Goal: Task Accomplishment & Management: Use online tool/utility

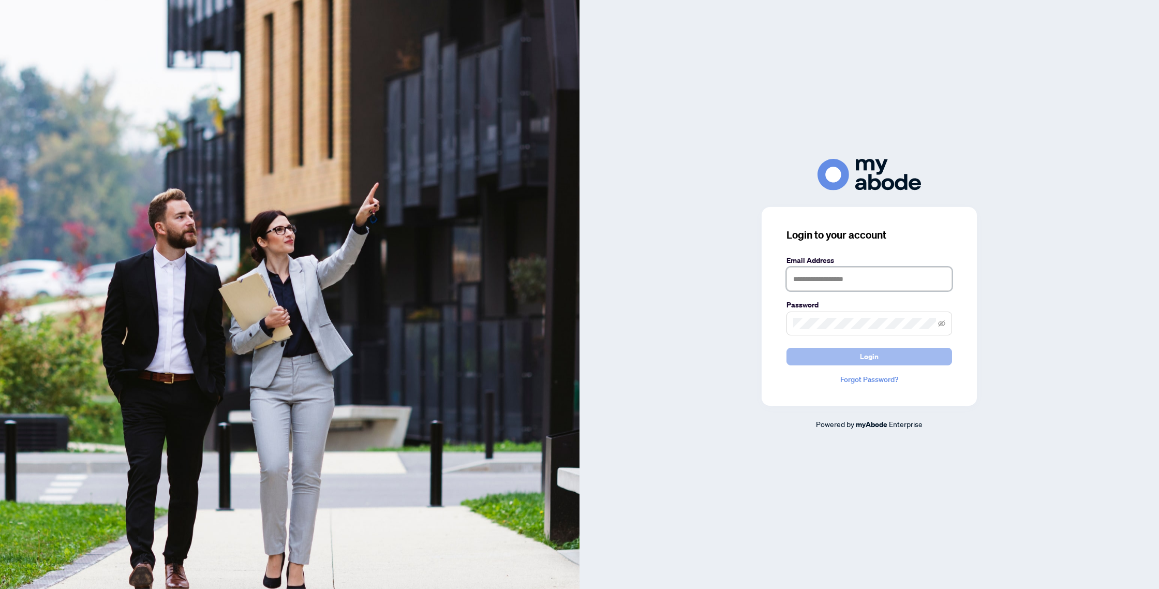
type input "**********"
click at [875, 355] on span "Login" at bounding box center [869, 356] width 19 height 17
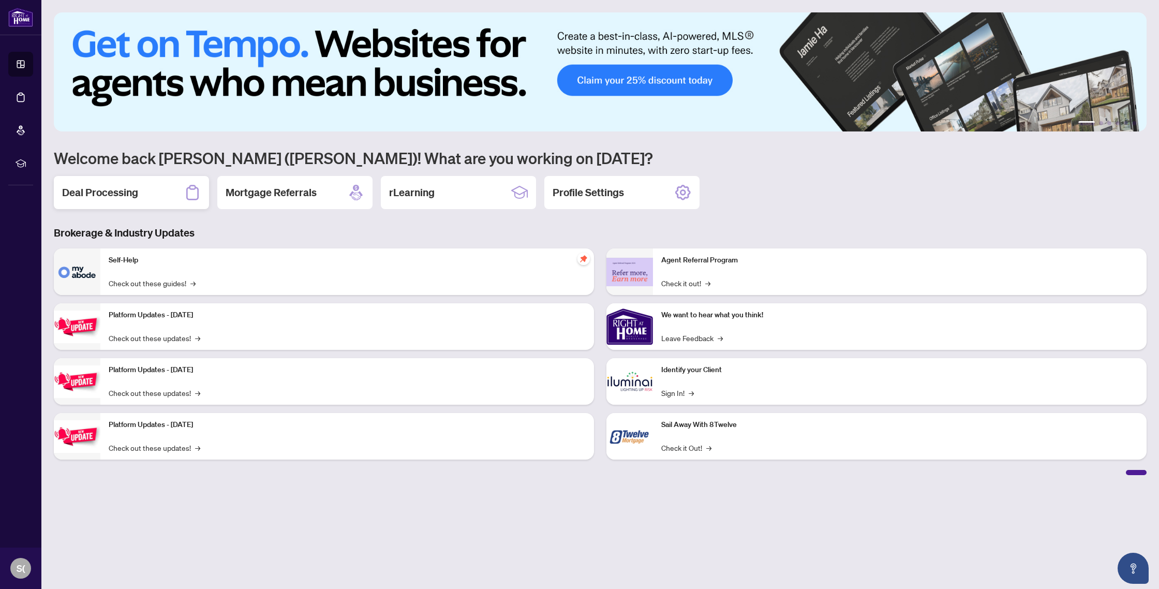
click at [89, 196] on h2 "Deal Processing" at bounding box center [100, 192] width 76 height 14
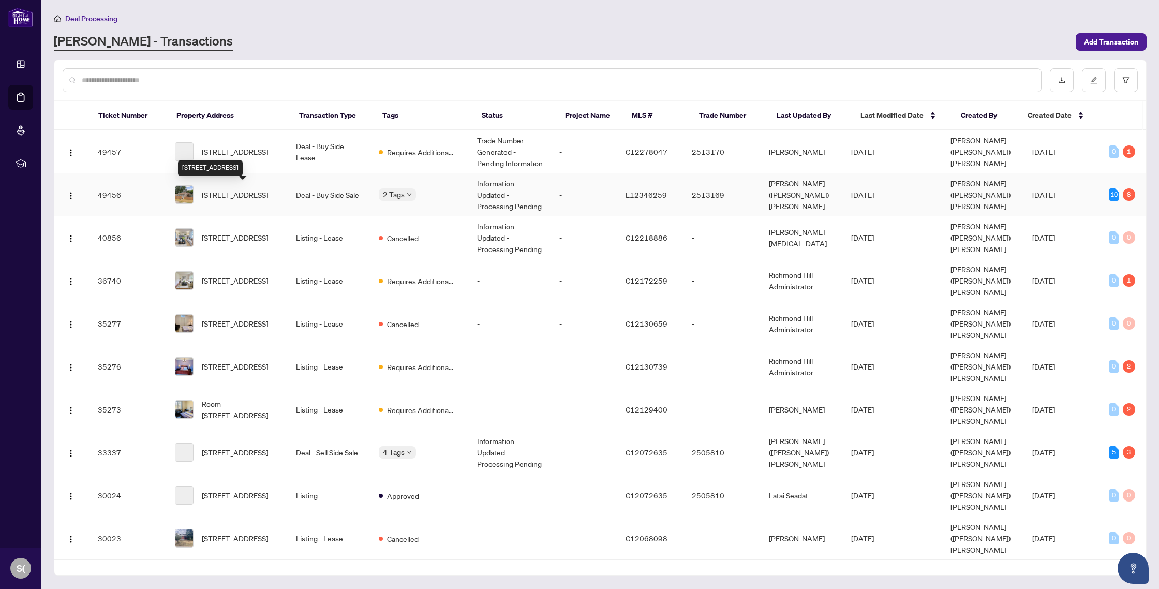
click at [243, 189] on span "[STREET_ADDRESS]" at bounding box center [235, 194] width 66 height 11
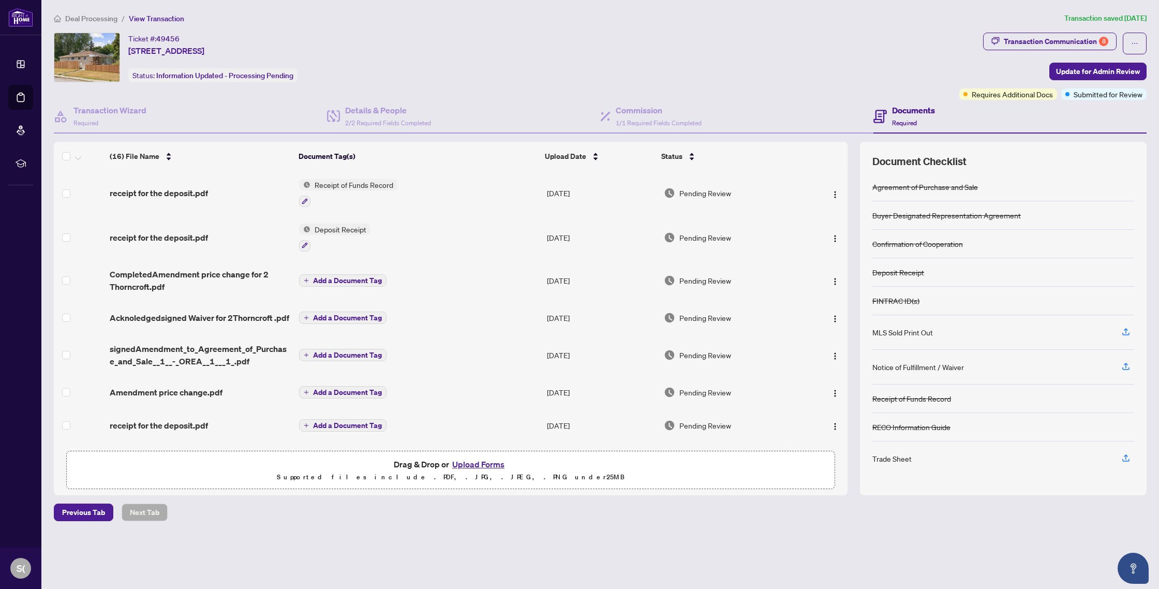
click at [469, 464] on button "Upload Forms" at bounding box center [478, 464] width 58 height 13
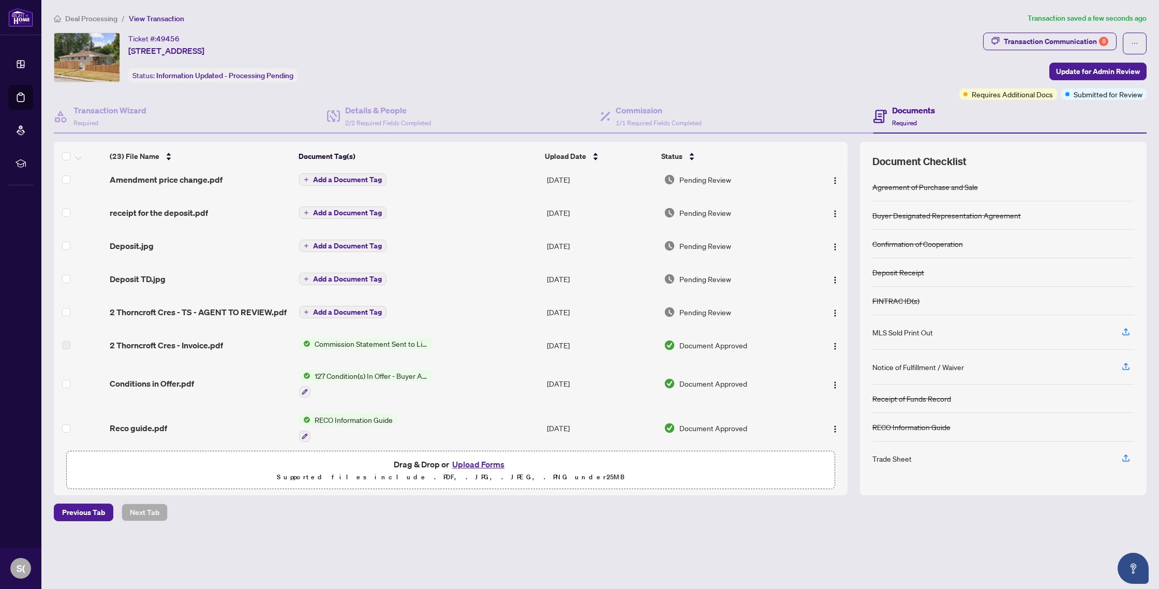
scroll to position [459, 0]
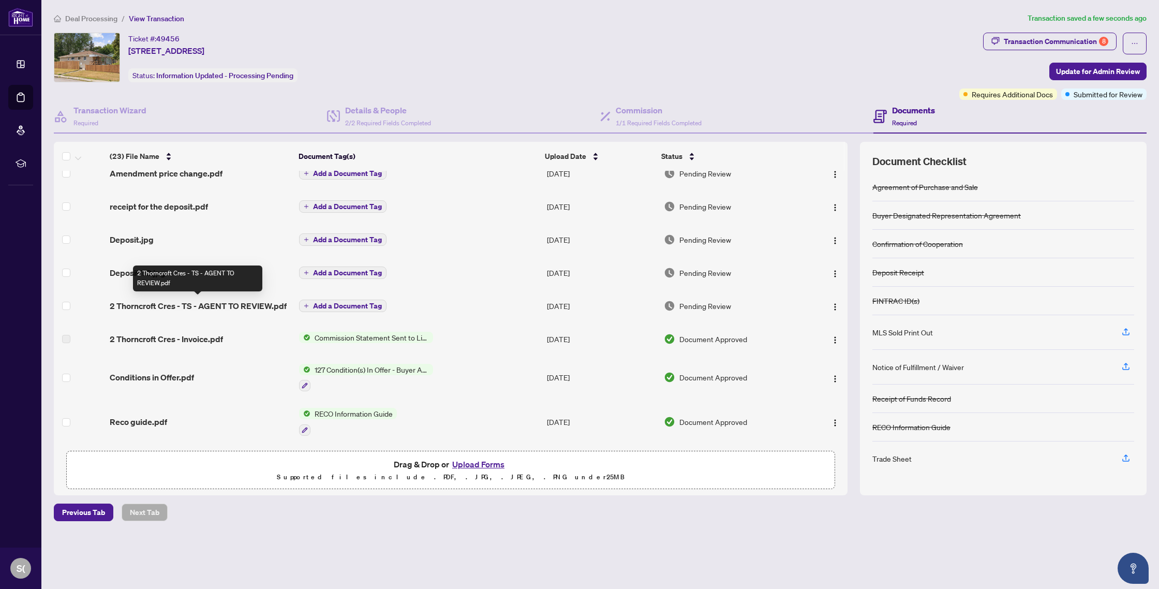
click at [224, 303] on span "2 Thorncroft Cres - TS - AGENT TO REVIEW.pdf" at bounding box center [198, 306] width 177 height 12
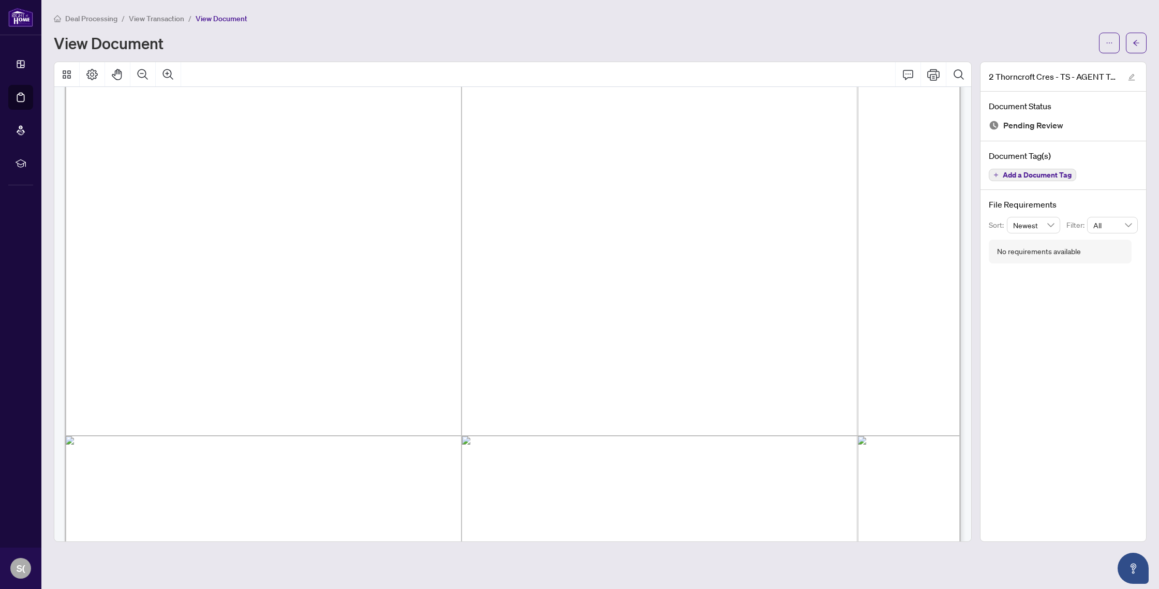
scroll to position [61, 0]
